Goal: Communication & Community: Answer question/provide support

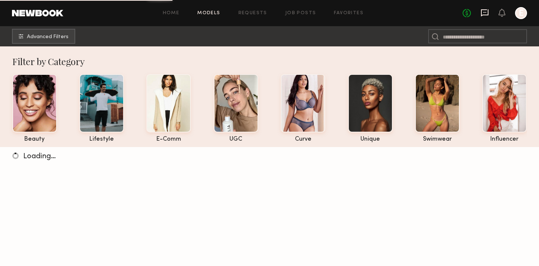
click at [485, 15] on icon at bounding box center [484, 12] width 7 height 7
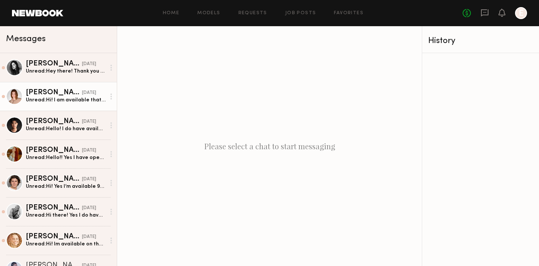
click at [64, 101] on div "Unread: Hi! I am available that day, what is the rate?" at bounding box center [66, 100] width 80 height 7
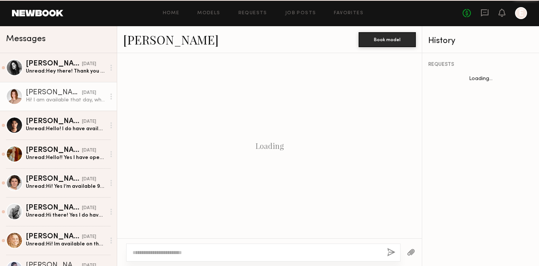
scroll to position [182, 0]
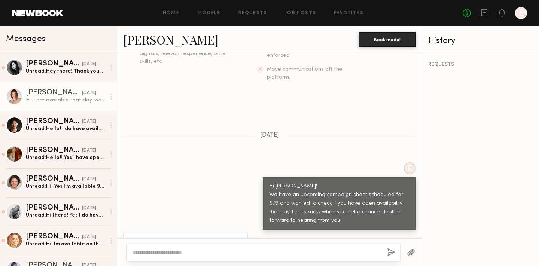
click at [170, 255] on textarea at bounding box center [257, 252] width 249 height 7
click at [160, 40] on link "Camryn B." at bounding box center [170, 39] width 95 height 16
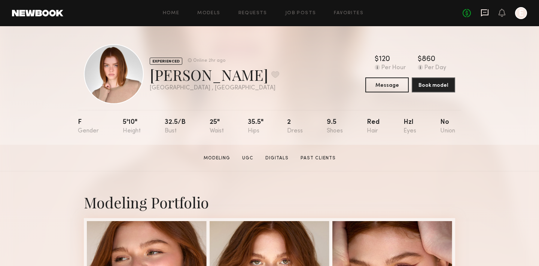
click at [484, 15] on icon at bounding box center [484, 12] width 7 height 7
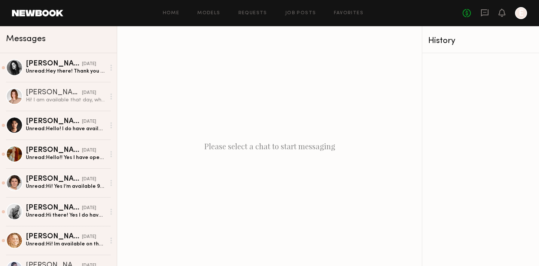
click at [483, 137] on div at bounding box center [480, 159] width 117 height 213
click at [496, 37] on div "History" at bounding box center [480, 41] width 105 height 9
click at [64, 261] on link "[PERSON_NAME] [DATE] You: Hi [PERSON_NAME]! We have an upcoming campaign shoot …" at bounding box center [58, 269] width 117 height 29
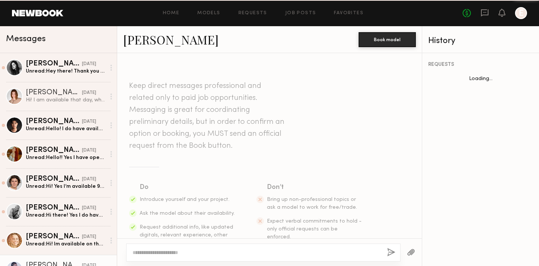
scroll to position [161, 0]
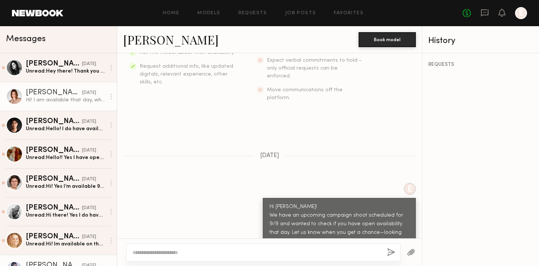
click at [46, 91] on div "[PERSON_NAME]" at bounding box center [54, 92] width 56 height 7
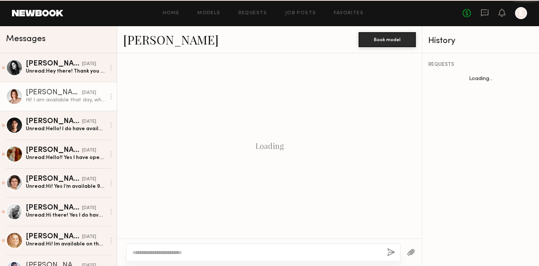
scroll to position [182, 0]
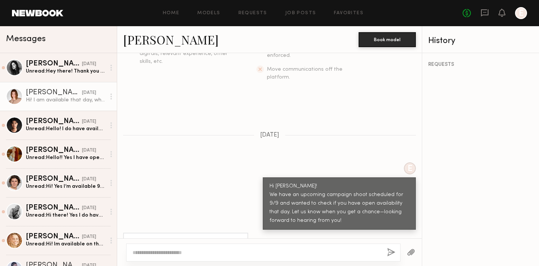
click at [158, 253] on textarea at bounding box center [257, 252] width 249 height 7
type textarea "*"
click at [154, 33] on link "[PERSON_NAME]" at bounding box center [170, 39] width 95 height 16
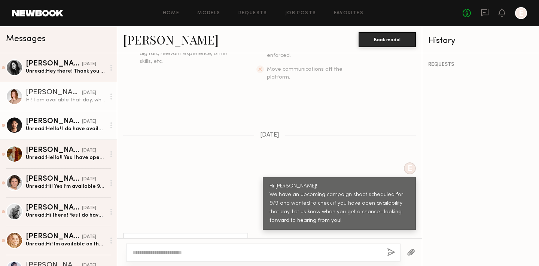
click at [57, 126] on div "Unread: Hello! I do have availability" at bounding box center [66, 128] width 80 height 7
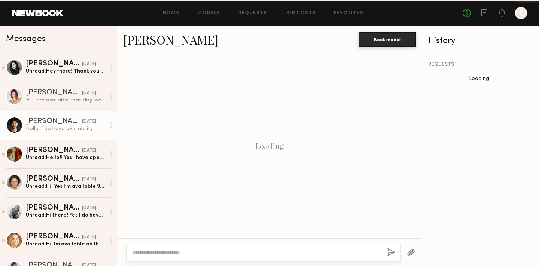
scroll to position [182, 0]
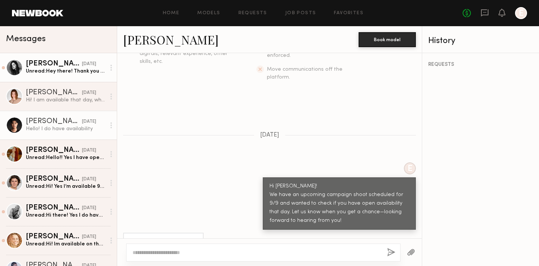
click at [58, 75] on link "[PERSON_NAME] [DATE] Unread: Hey there! Thank you for reaching out- I’m availab…" at bounding box center [58, 67] width 117 height 29
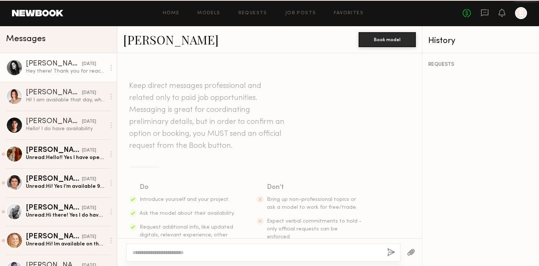
scroll to position [231, 0]
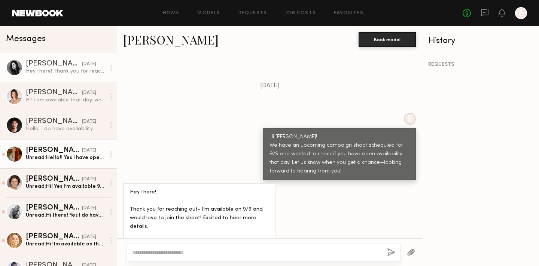
click at [63, 160] on div "Unread: Hello!! Yes I have open availability for the 9th!" at bounding box center [66, 157] width 80 height 7
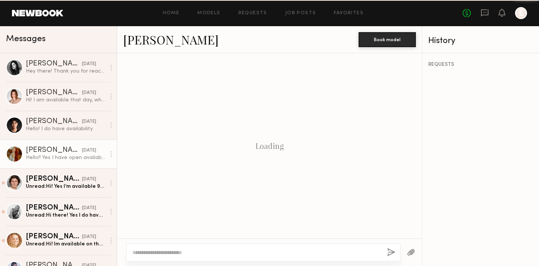
scroll to position [182, 0]
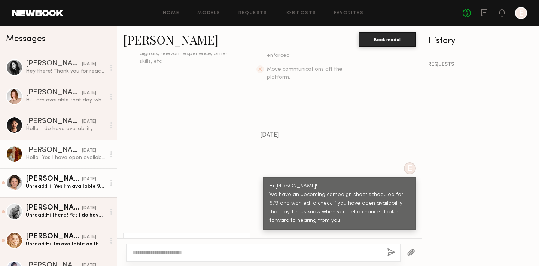
click at [69, 193] on link "[PERSON_NAME] [DATE] Unread: Hi! Yes I’m available 9/9, would love to be a part…" at bounding box center [58, 182] width 117 height 29
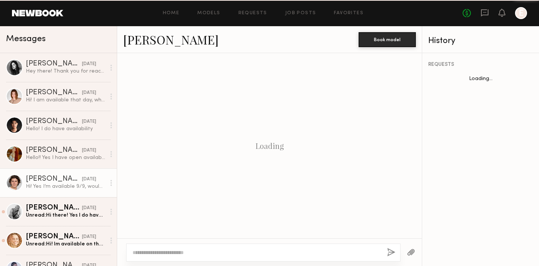
scroll to position [190, 0]
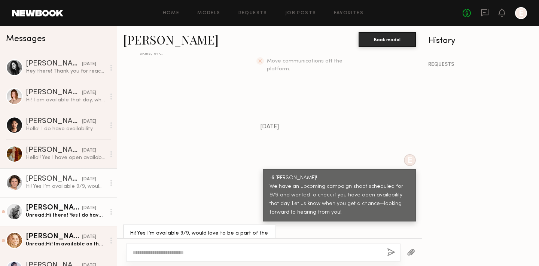
click at [71, 215] on div "Unread: Hi there! Yes I do have availability!" at bounding box center [66, 215] width 80 height 7
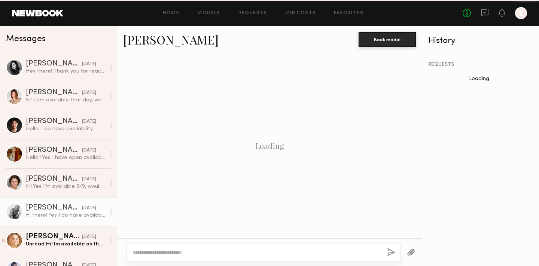
scroll to position [182, 0]
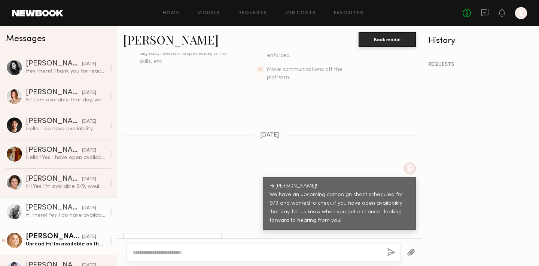
click at [82, 234] on div "[DATE]" at bounding box center [89, 237] width 14 height 7
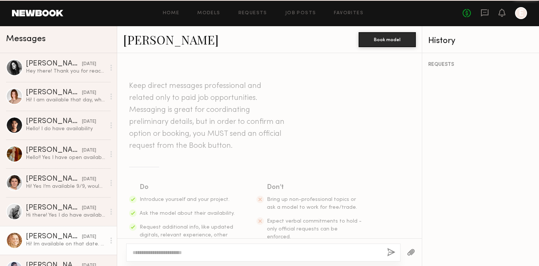
scroll to position [190, 0]
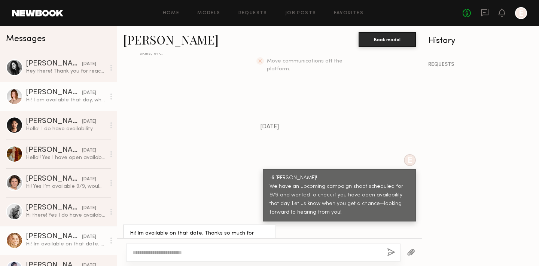
click at [63, 103] on div "Hi! I am available that day, what is the rate?" at bounding box center [66, 100] width 80 height 7
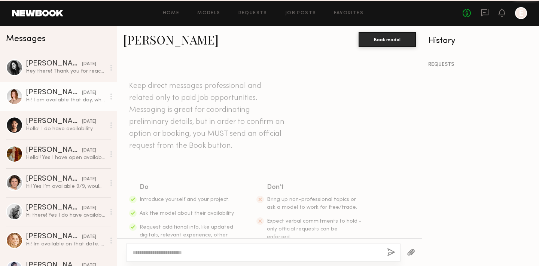
scroll to position [182, 0]
